Goal: Task Accomplishment & Management: Manage account settings

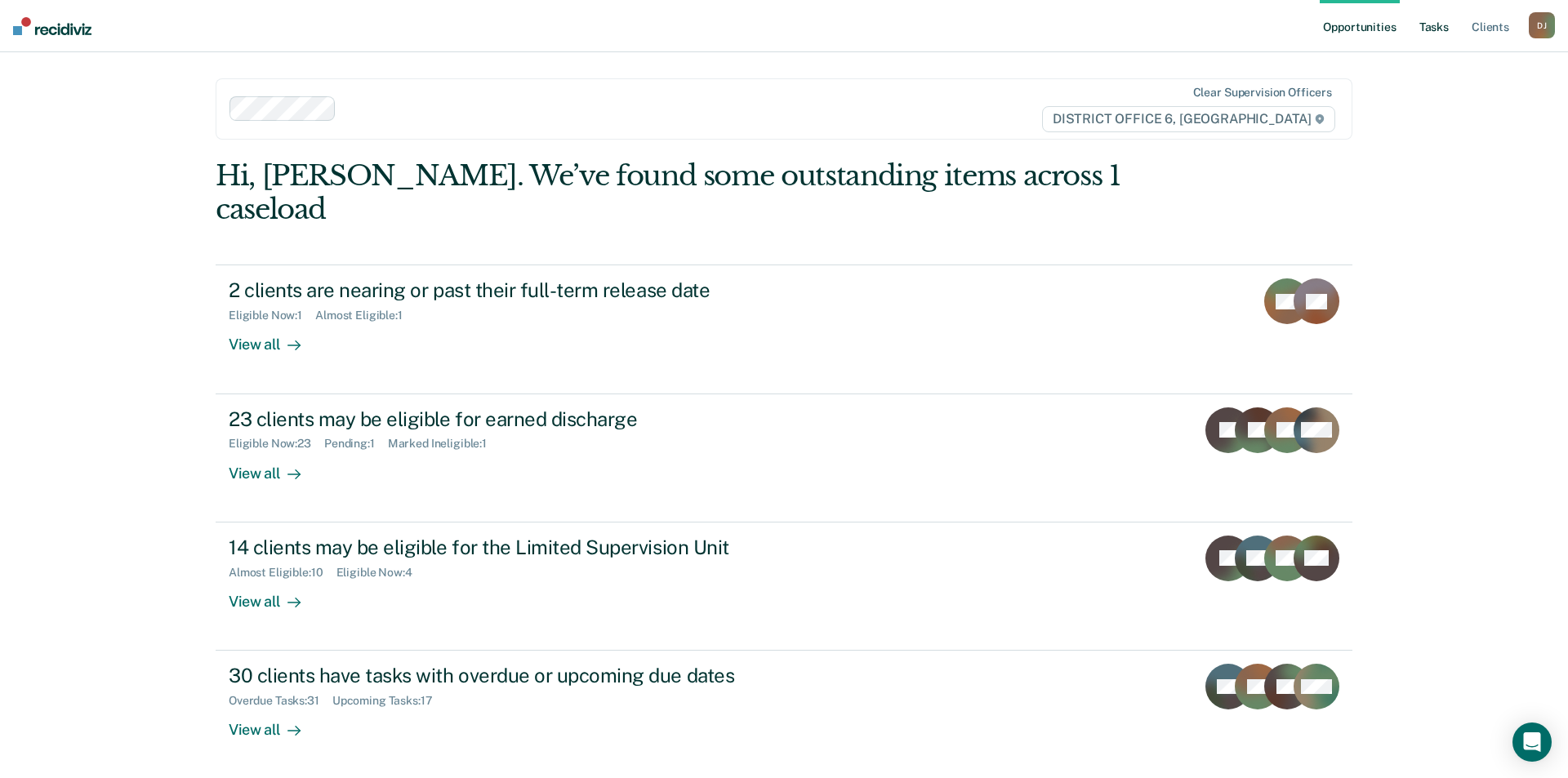
click at [1430, 22] on link "Tasks" at bounding box center [1434, 26] width 36 height 52
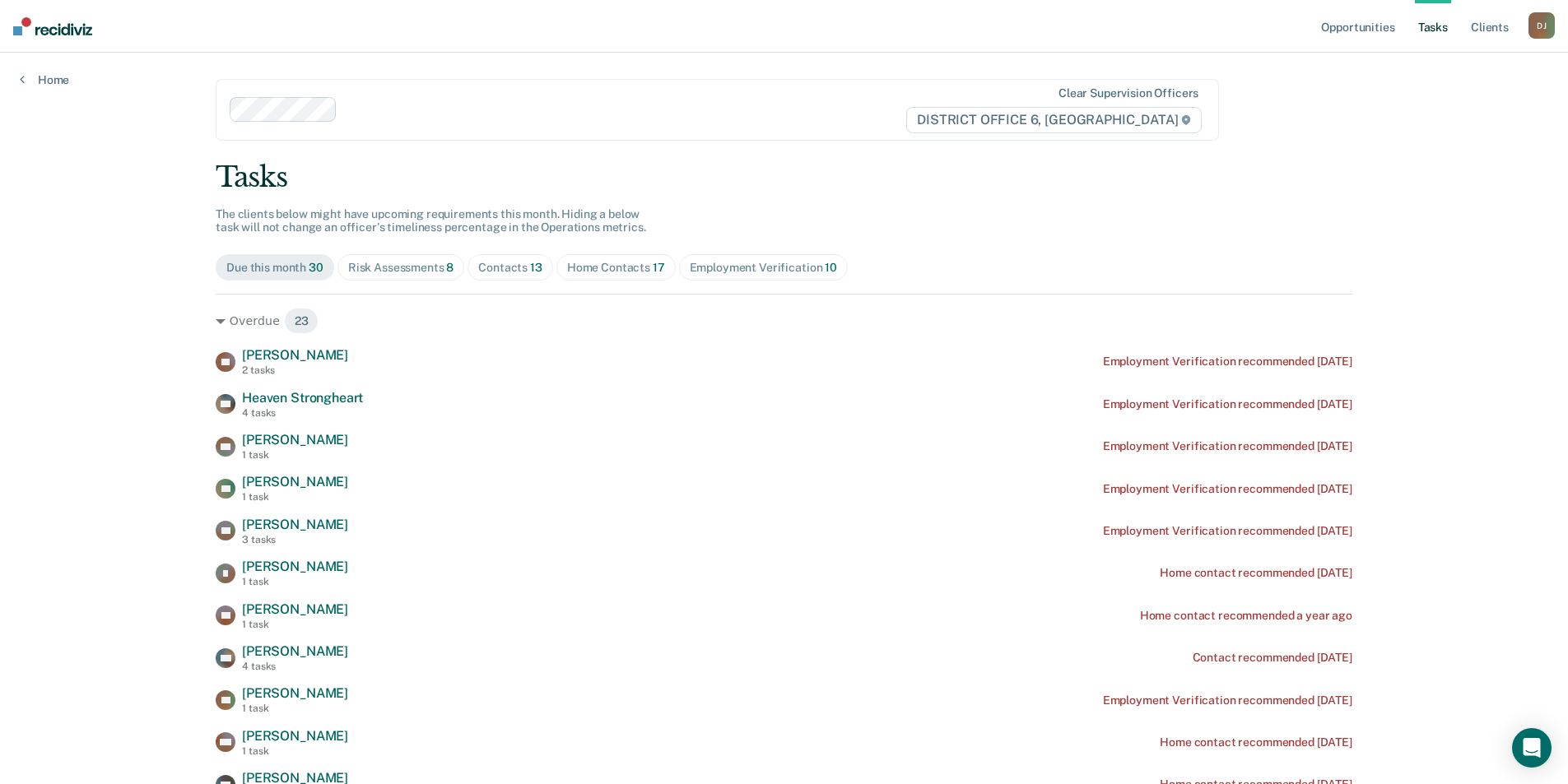
click at [400, 265] on div "Risk Assessments 8" at bounding box center [401, 268] width 106 height 14
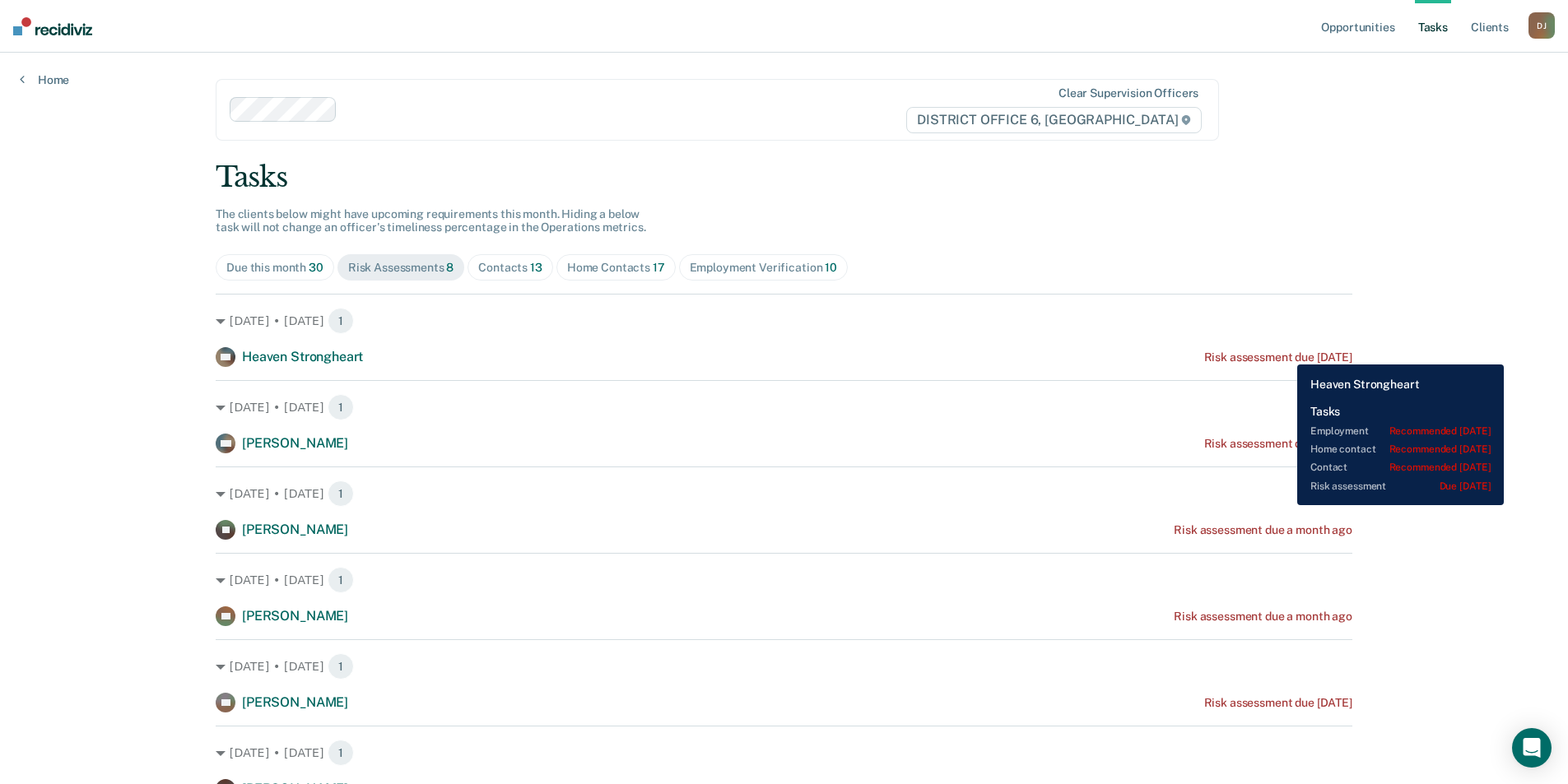
click at [1285, 352] on div "Risk assessment due [DATE]" at bounding box center [1278, 357] width 148 height 14
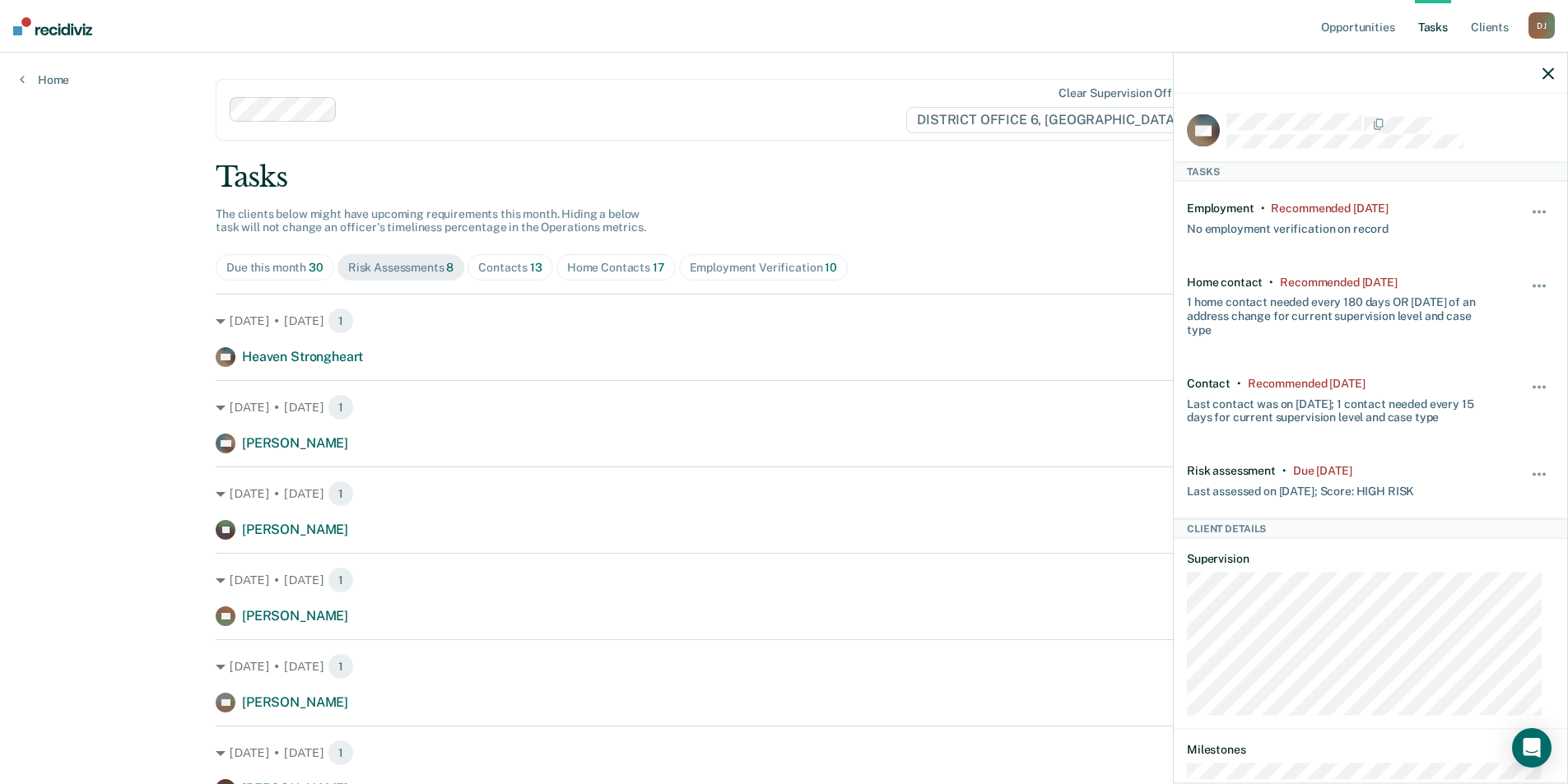
click at [56, 420] on div "Opportunities Tasks Client s Dayley, Jacob D J Profile How it works Log Out Hom…" at bounding box center [784, 519] width 1568 height 1038
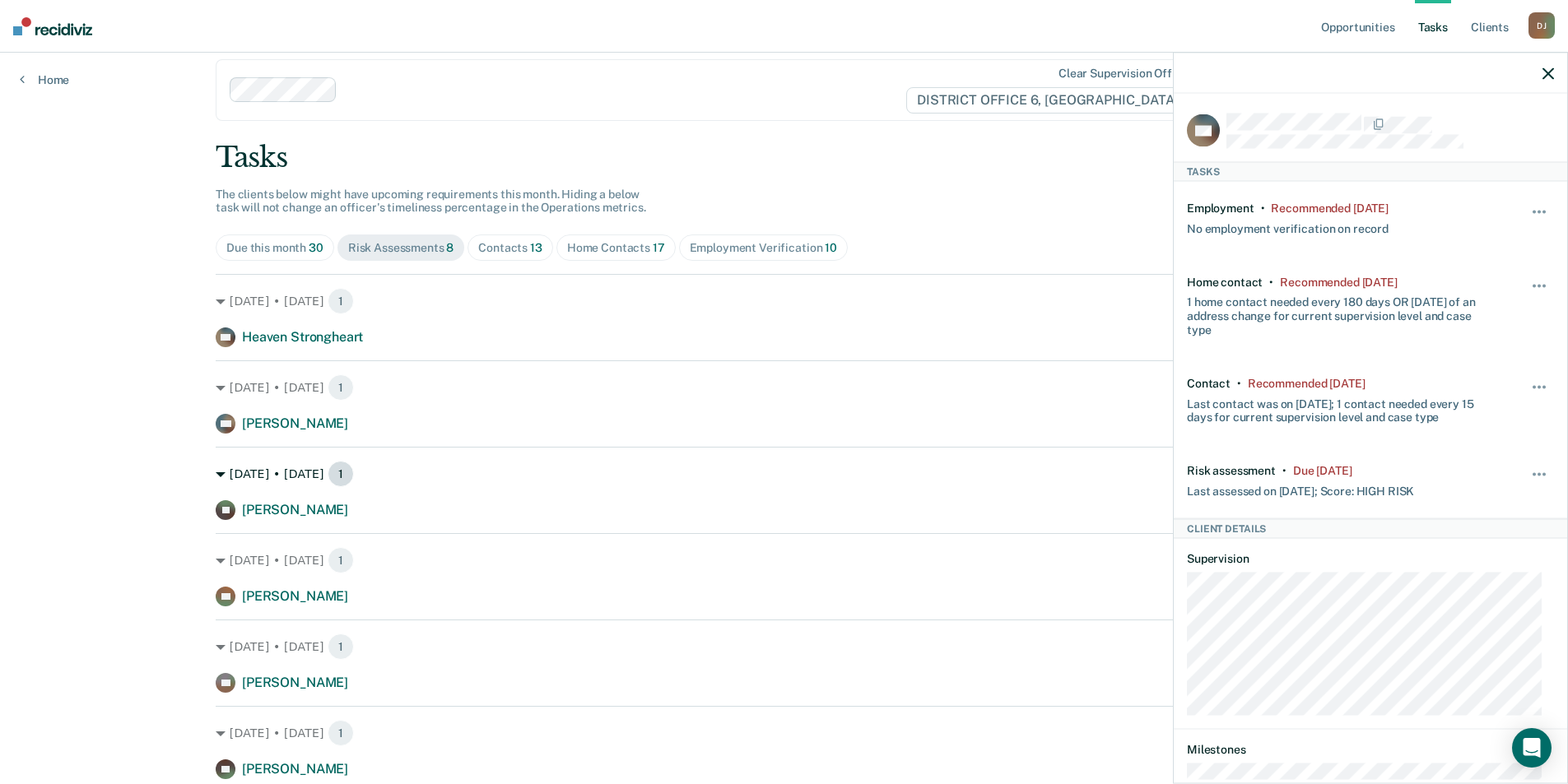
scroll to position [83, 0]
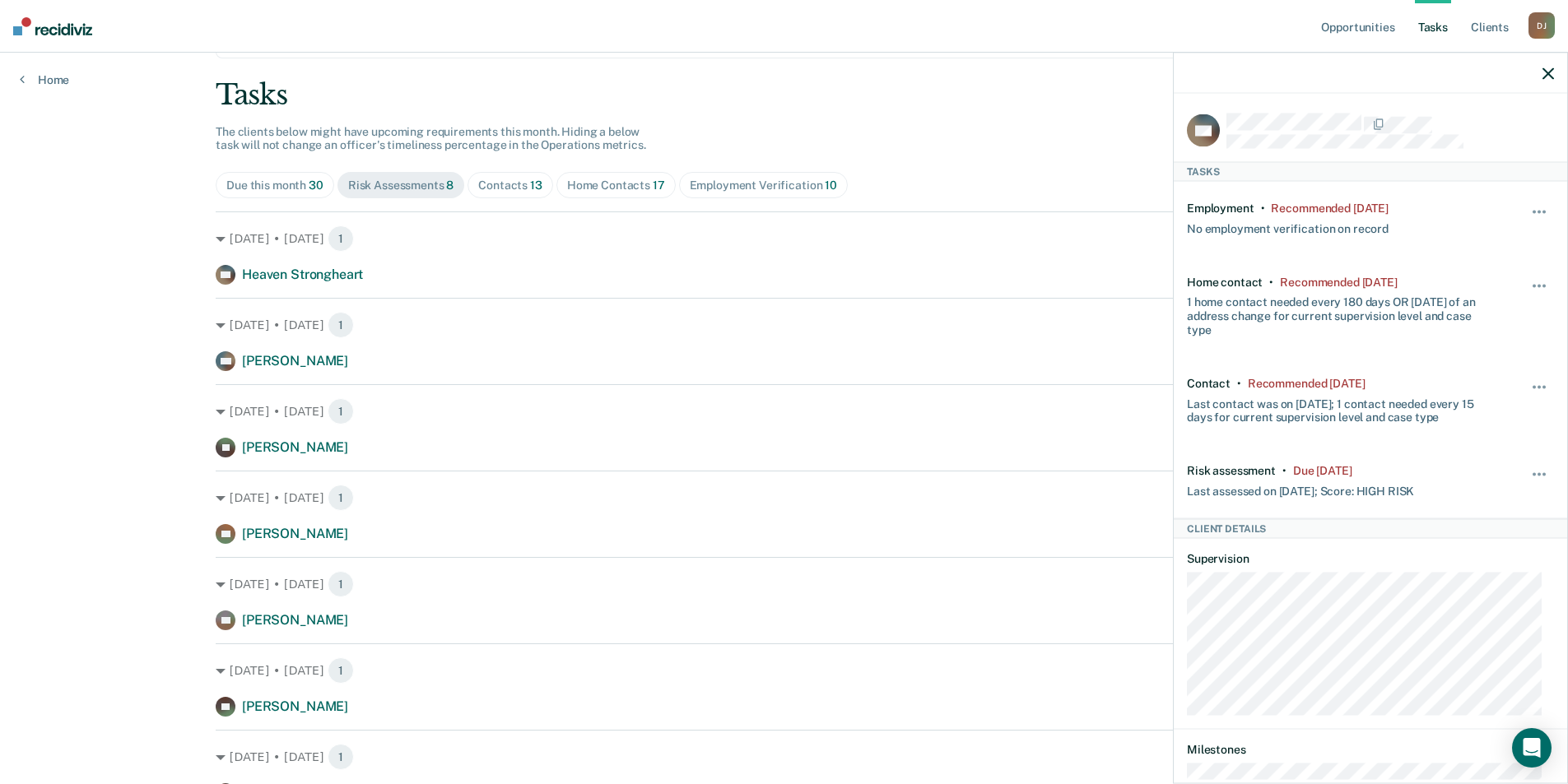
click at [116, 401] on div "Opportunities Tasks Client s Dayley, Jacob D J Profile How it works Log Out Hom…" at bounding box center [784, 436] width 1568 height 1038
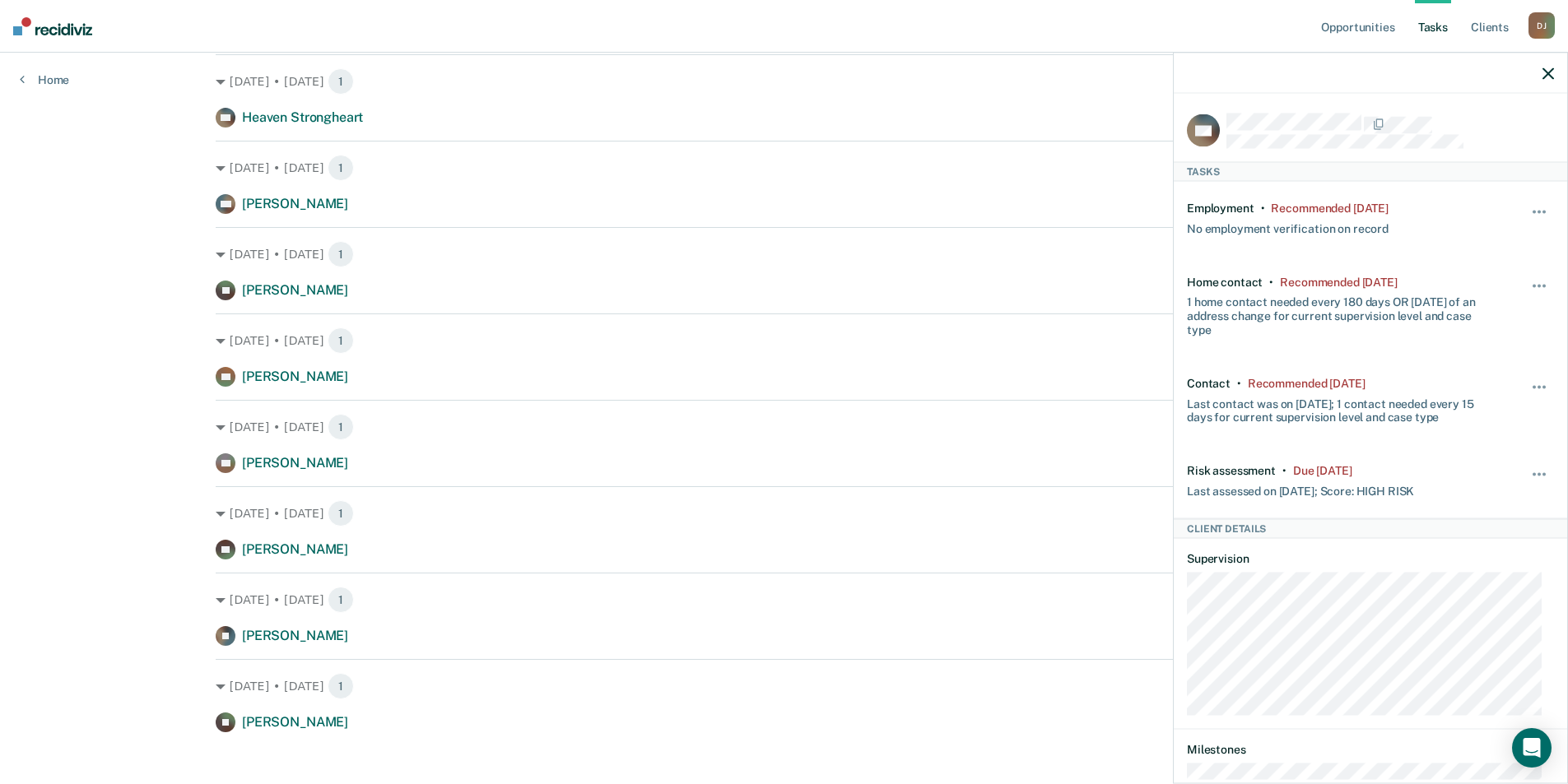
scroll to position [253, 0]
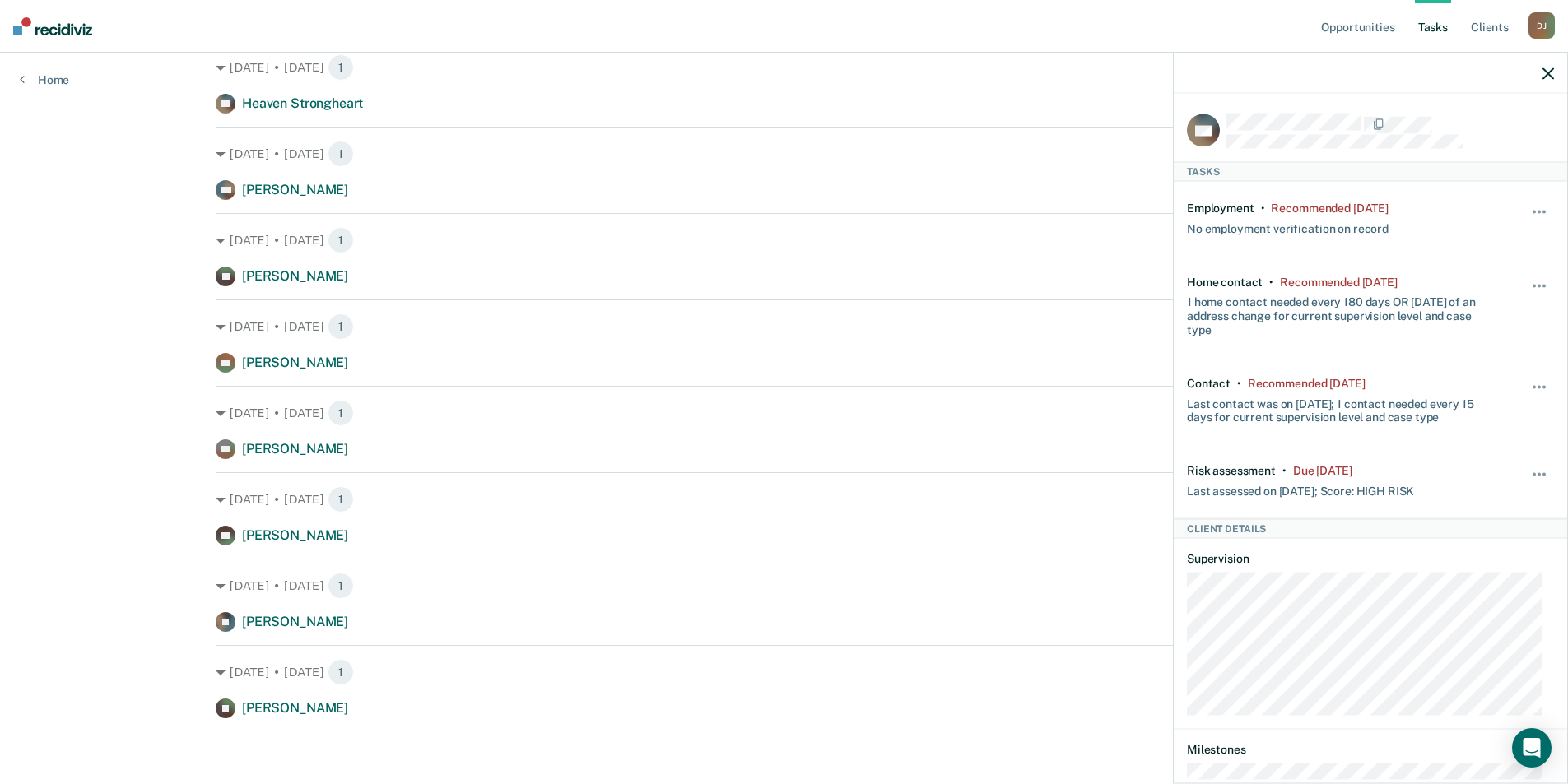
click at [1542, 73] on div at bounding box center [1370, 73] width 394 height 41
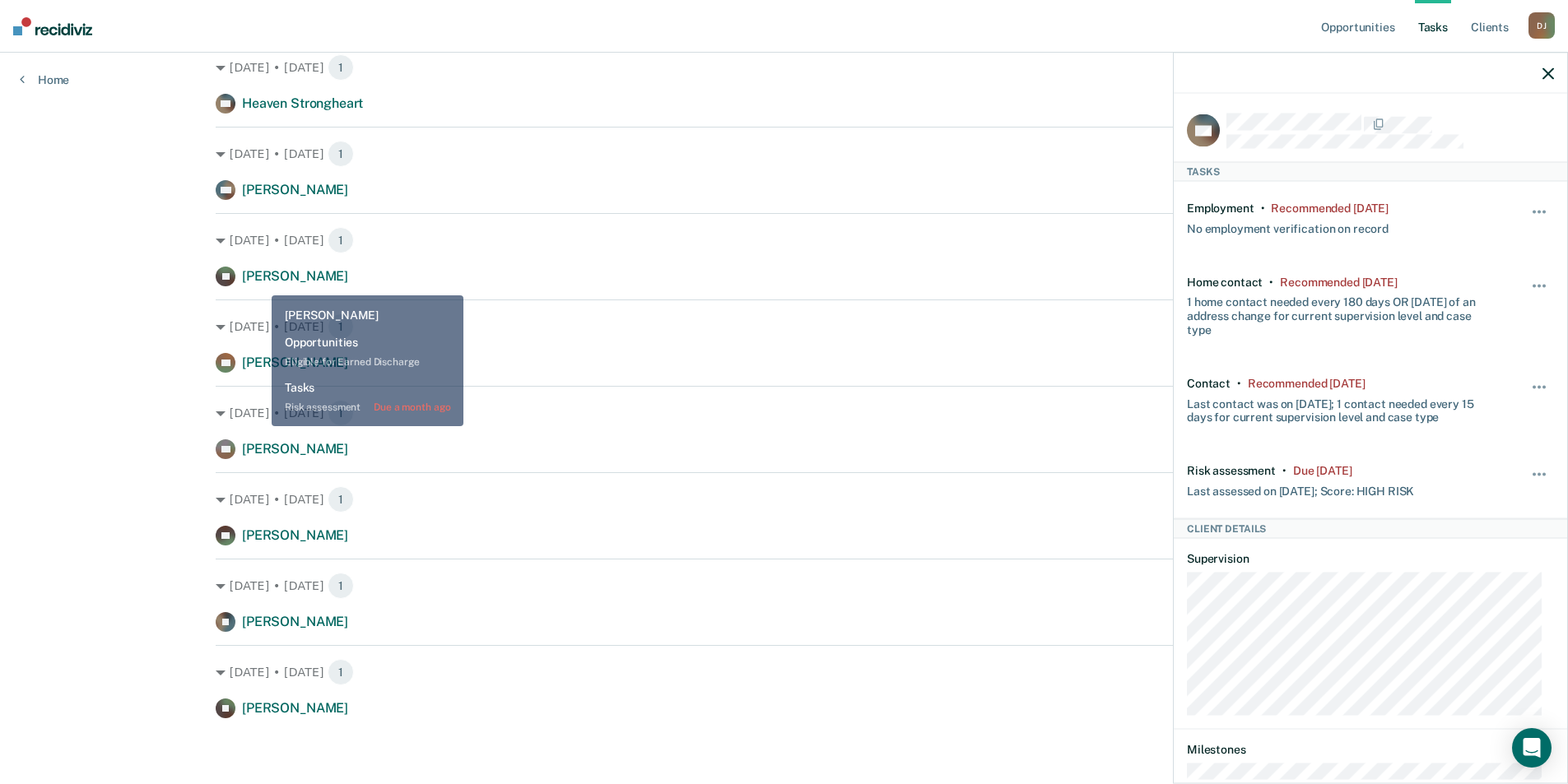
click at [260, 282] on span "[PERSON_NAME]" at bounding box center [295, 276] width 106 height 15
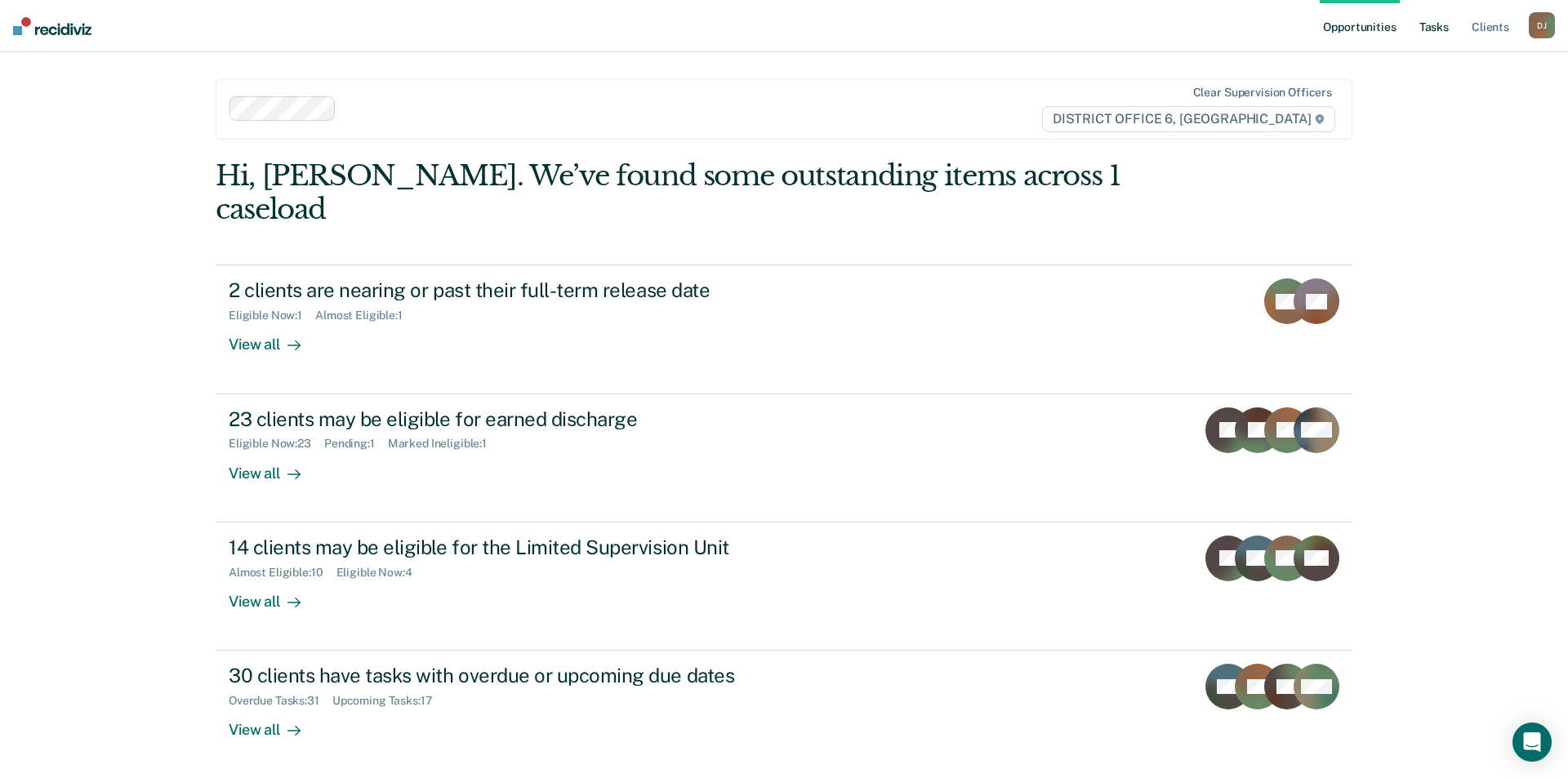
click at [1432, 32] on link "Tasks" at bounding box center [1434, 26] width 36 height 52
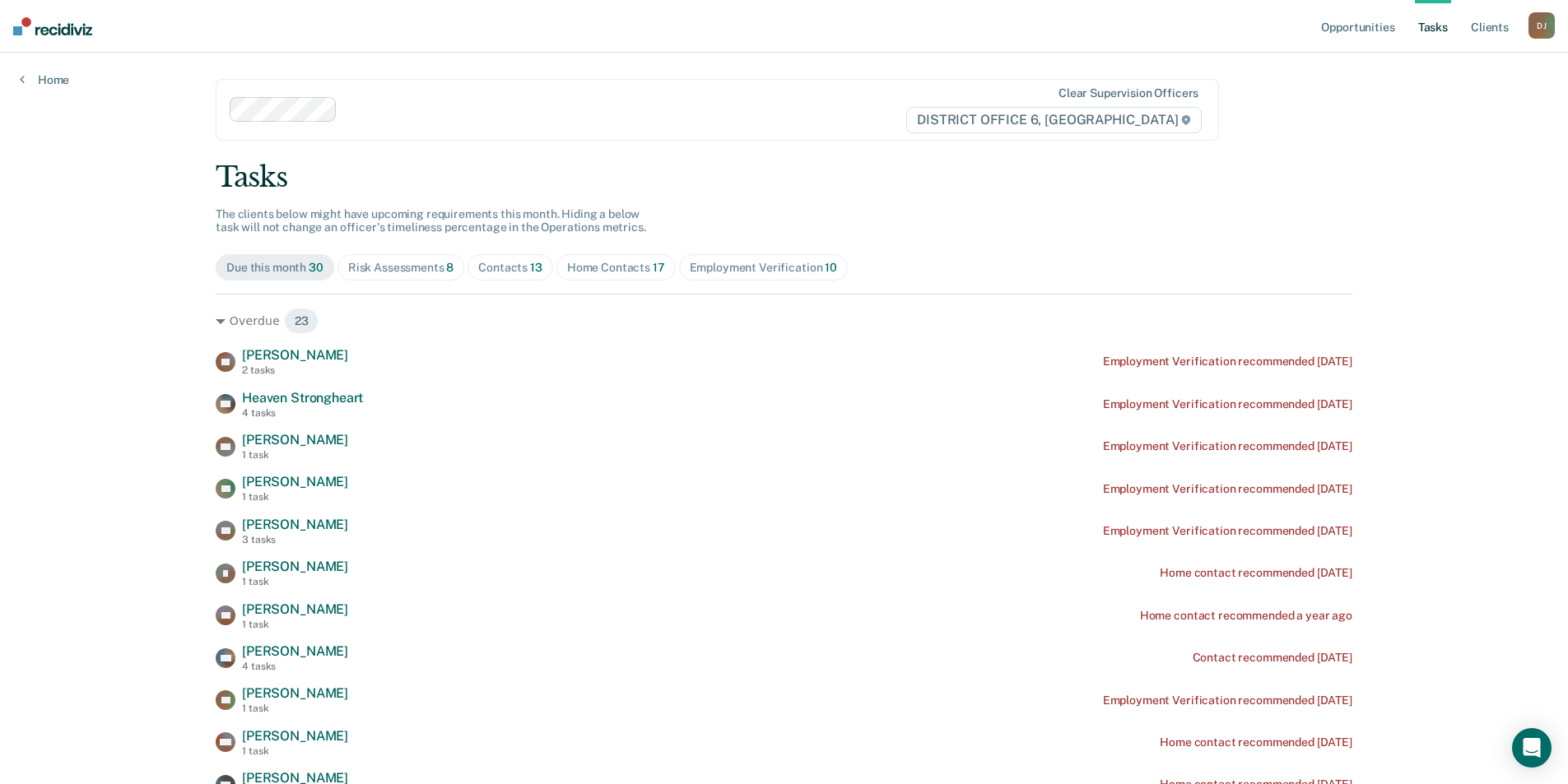
click at [415, 270] on div "Risk Assessments 8" at bounding box center [401, 268] width 106 height 14
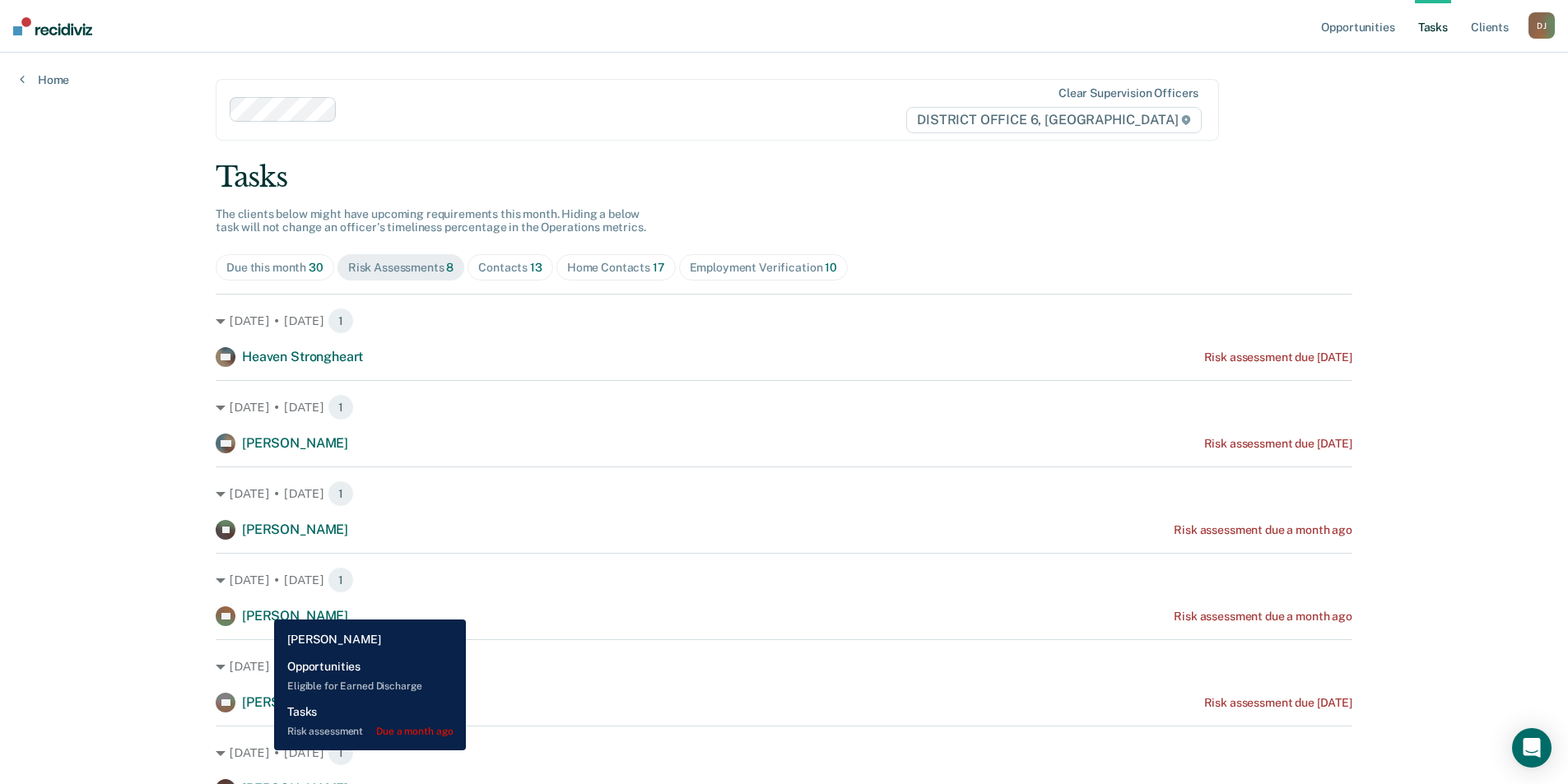
click at [261, 608] on div "[PERSON_NAME]" at bounding box center [295, 616] width 106 height 17
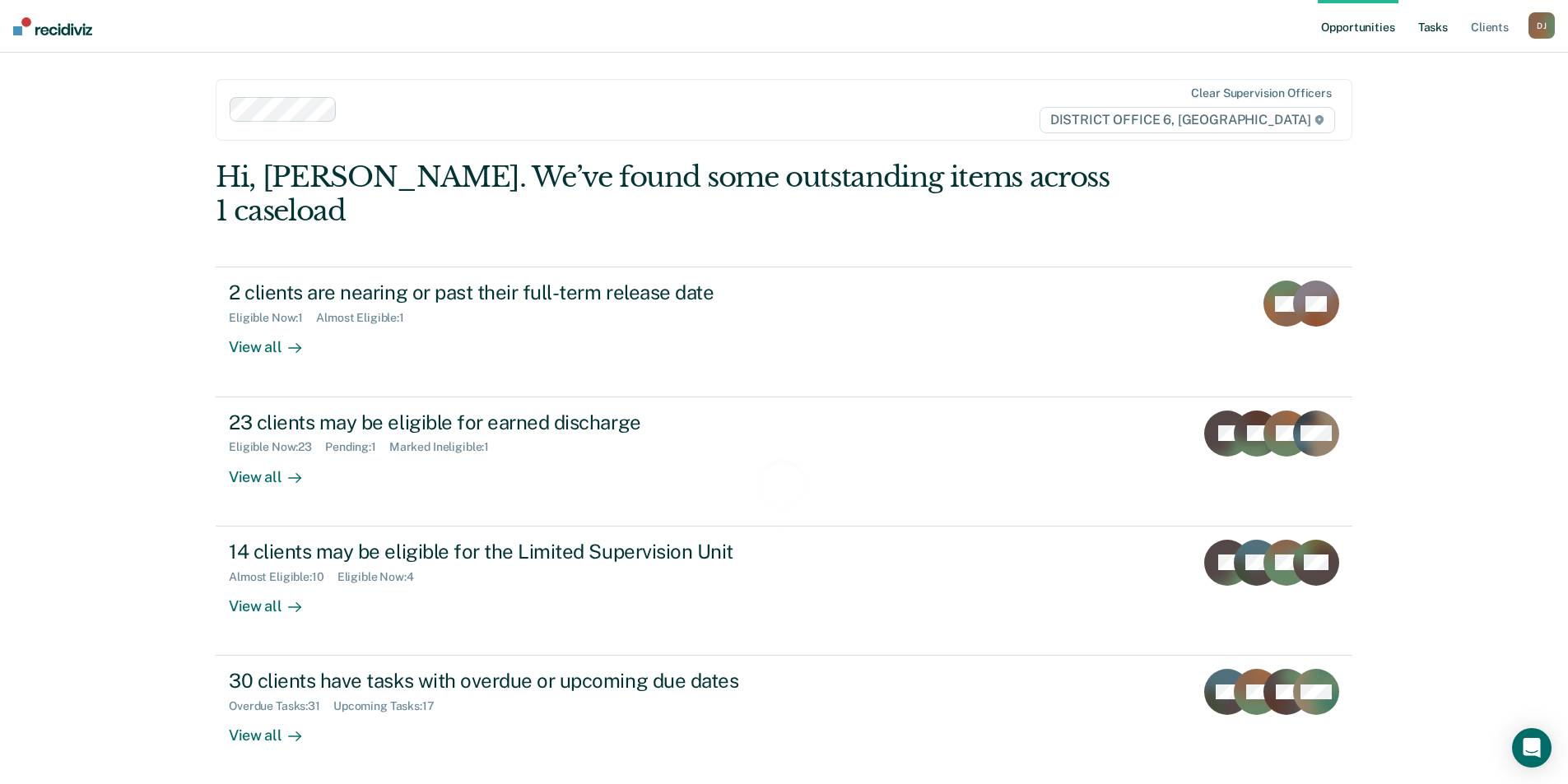
click at [1433, 26] on link "Tasks" at bounding box center [1433, 26] width 36 height 53
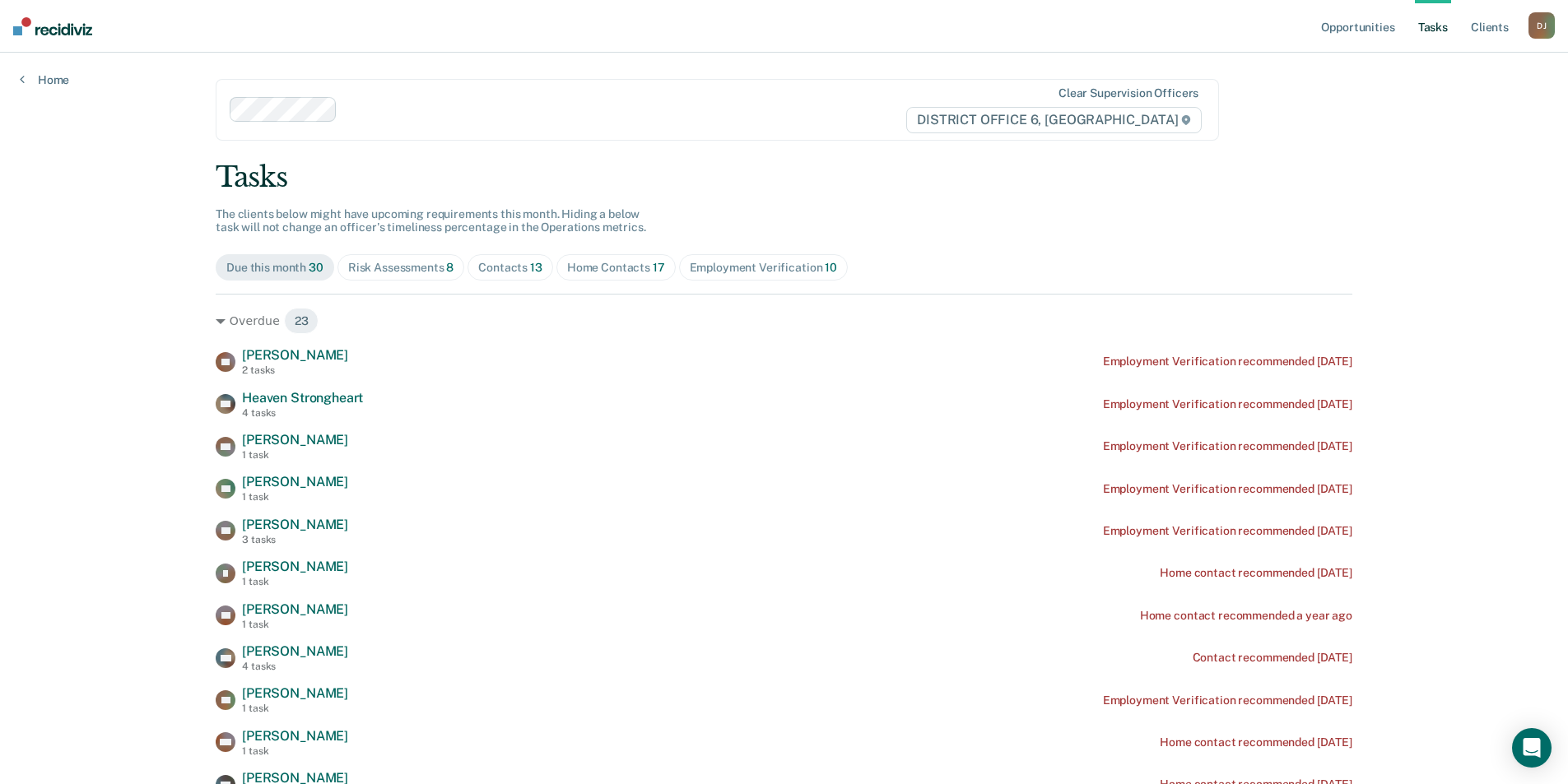
click at [1434, 23] on link "Tasks" at bounding box center [1433, 26] width 36 height 53
click at [374, 264] on div "Risk Assessments 8" at bounding box center [401, 268] width 106 height 14
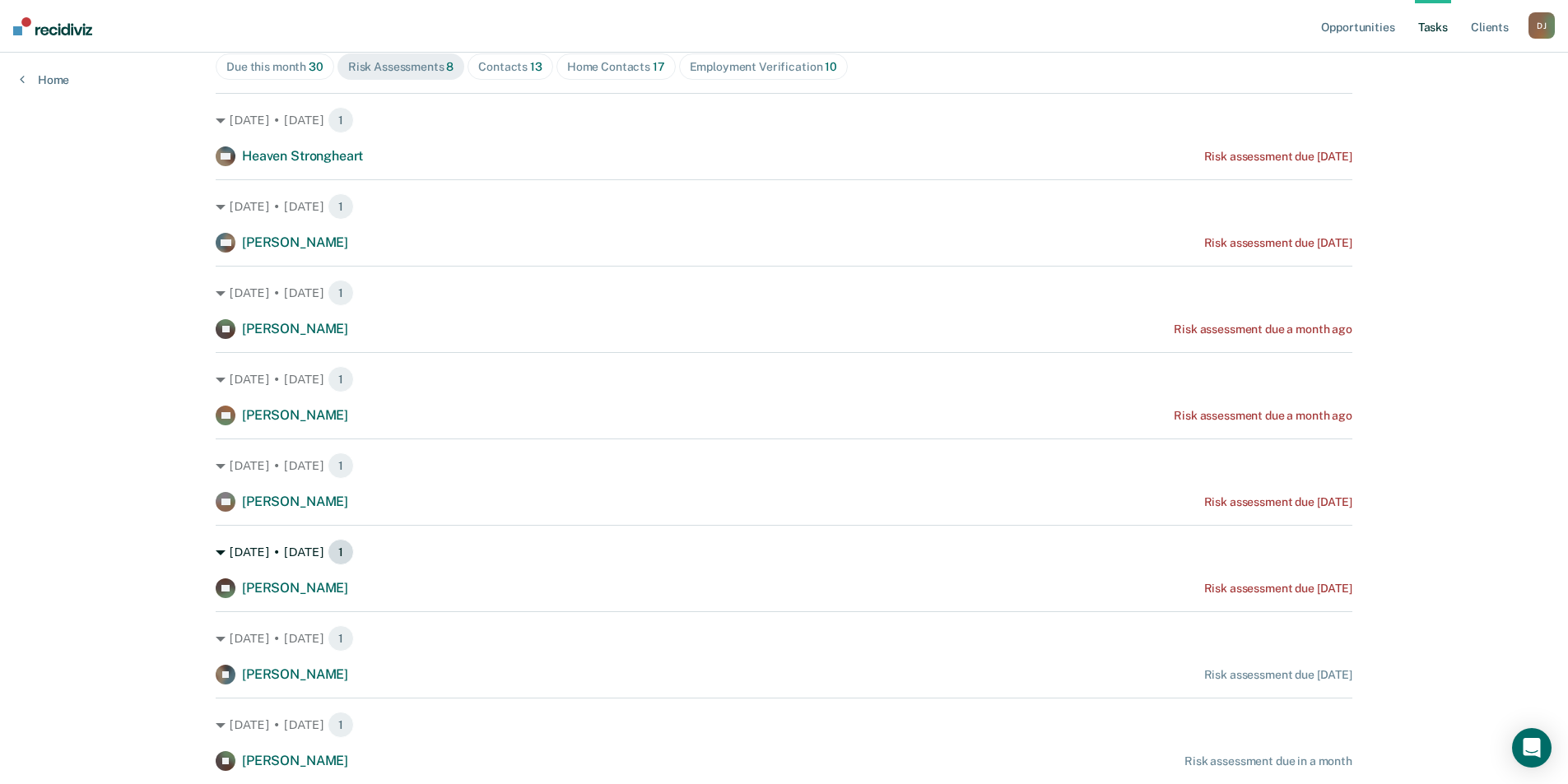
scroll to position [220, 0]
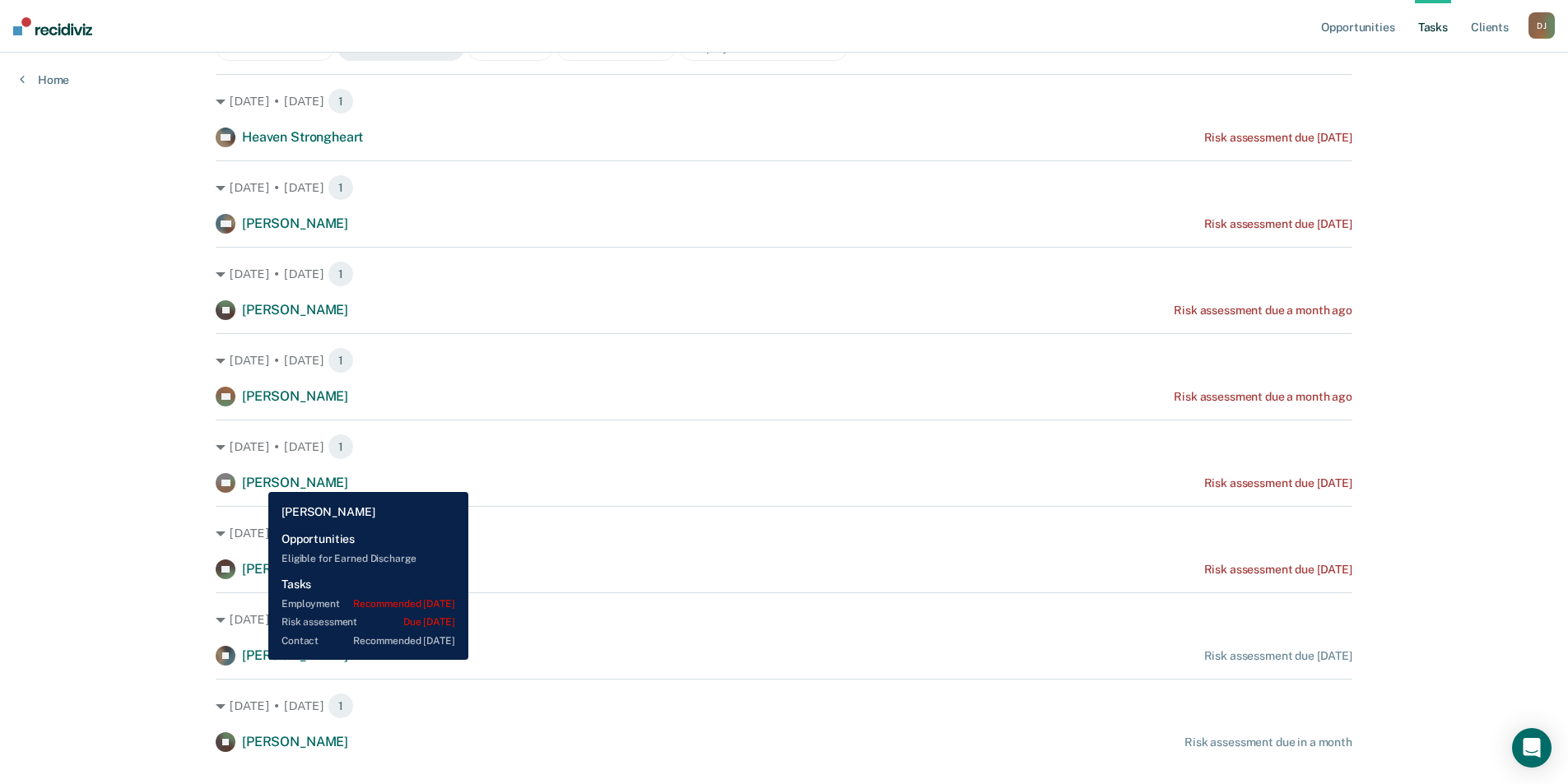
click at [256, 480] on span "[PERSON_NAME]" at bounding box center [295, 482] width 106 height 15
